Goal: Task Accomplishment & Management: Manage account settings

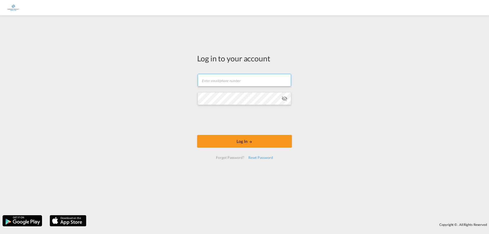
click at [237, 76] on input "text" at bounding box center [244, 80] width 93 height 13
drag, startPoint x: 275, startPoint y: 79, endPoint x: 48, endPoint y: 83, distance: 226.6
click at [48, 83] on div "Log in to your account [PERSON_NAME][EMAIL_ADDRESS][PERSON_NAME][DOMAIN_NAME] L…" at bounding box center [244, 115] width 489 height 195
type input "[PERSON_NAME][EMAIL_ADDRESS][PERSON_NAME][DOMAIN_NAME]"
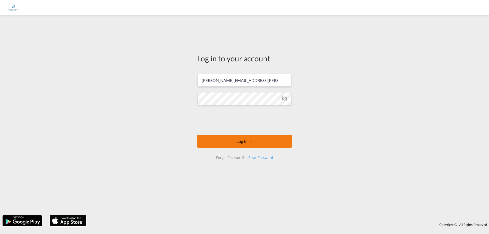
click at [241, 145] on button "Log In" at bounding box center [244, 141] width 95 height 13
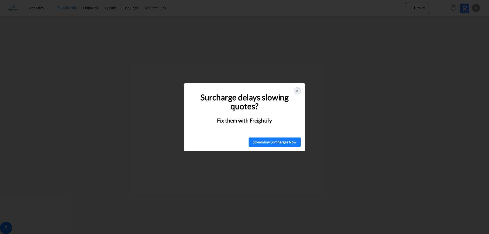
click at [297, 92] on icon at bounding box center [297, 91] width 4 height 4
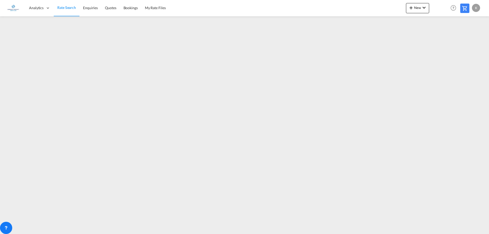
click at [476, 9] on div "K" at bounding box center [476, 8] width 8 height 8
click at [470, 24] on button "My Profile" at bounding box center [469, 22] width 33 height 10
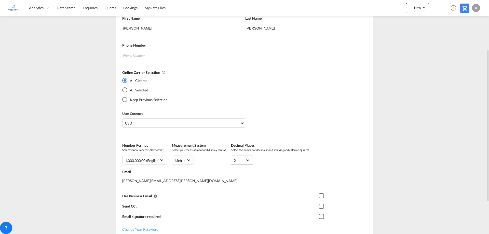
scroll to position [125, 0]
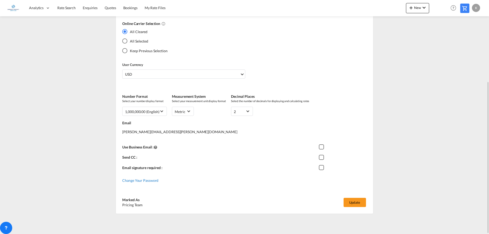
click at [137, 182] on span "Change Your Password" at bounding box center [140, 180] width 36 height 4
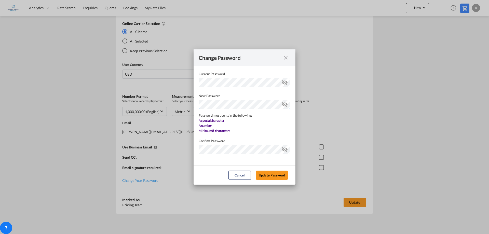
click at [227, 118] on div "Password must contain the following: A special character A number Minimum 8 cha…" at bounding box center [245, 115] width 92 height 35
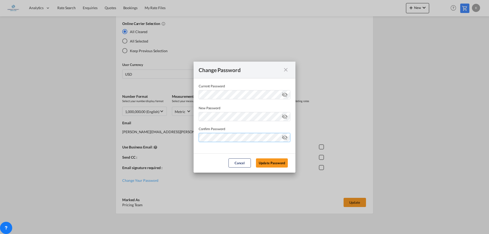
click at [256, 158] on button "Update Password" at bounding box center [272, 162] width 32 height 9
click at [272, 162] on button "Update Password" at bounding box center [272, 162] width 32 height 9
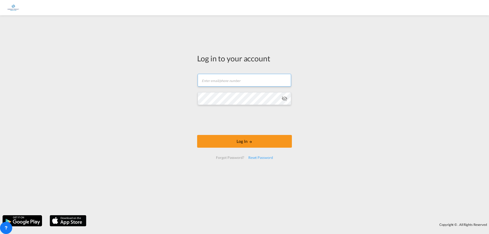
click at [230, 81] on input "text" at bounding box center [244, 80] width 93 height 13
type input "[PERSON_NAME][EMAIL_ADDRESS][PERSON_NAME][DOMAIN_NAME]"
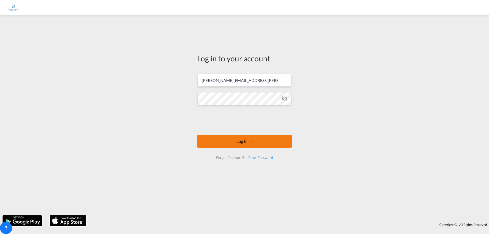
click at [257, 145] on button "Log In" at bounding box center [244, 141] width 95 height 13
